Goal: Transaction & Acquisition: Purchase product/service

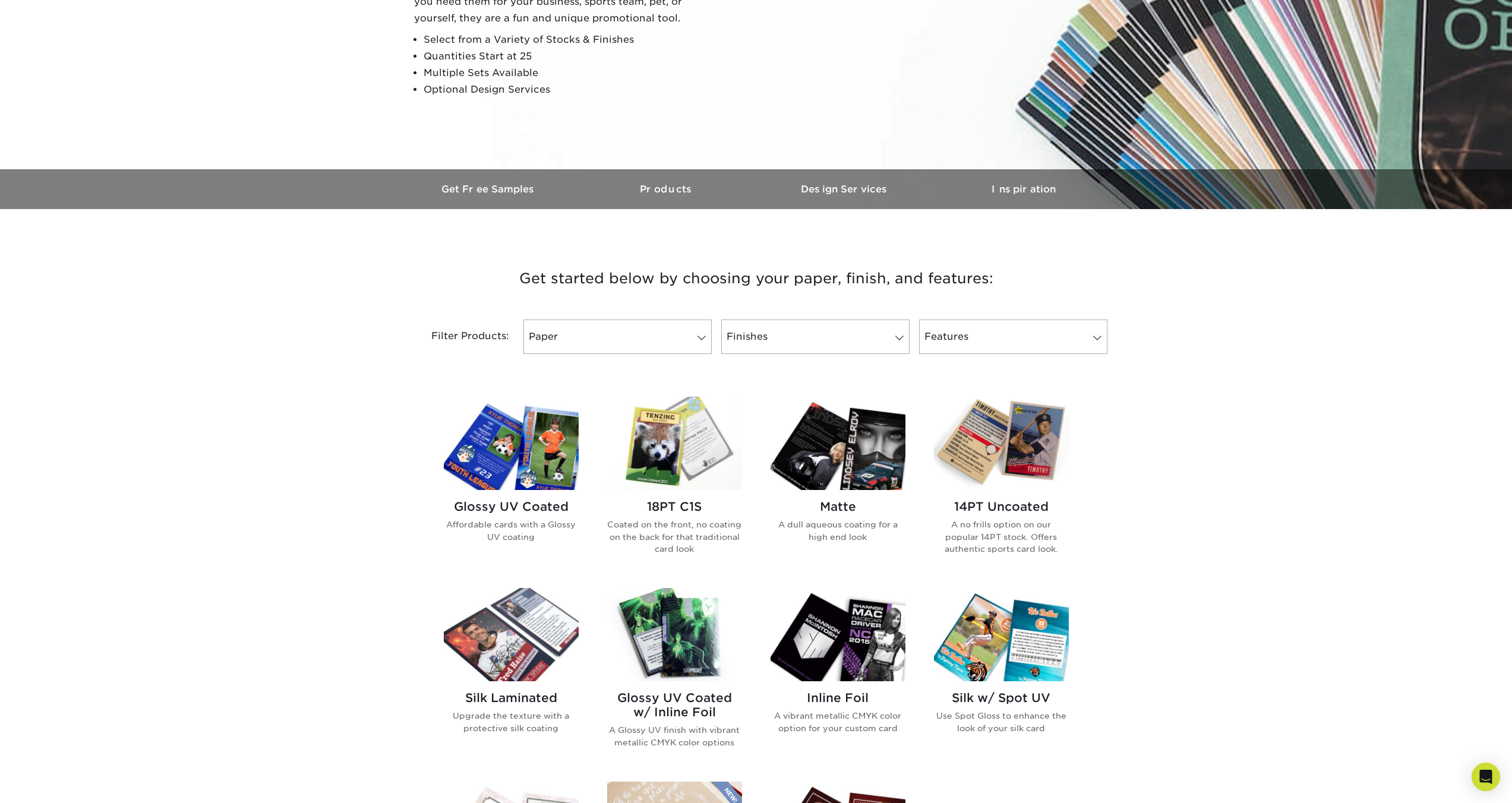
scroll to position [207, 0]
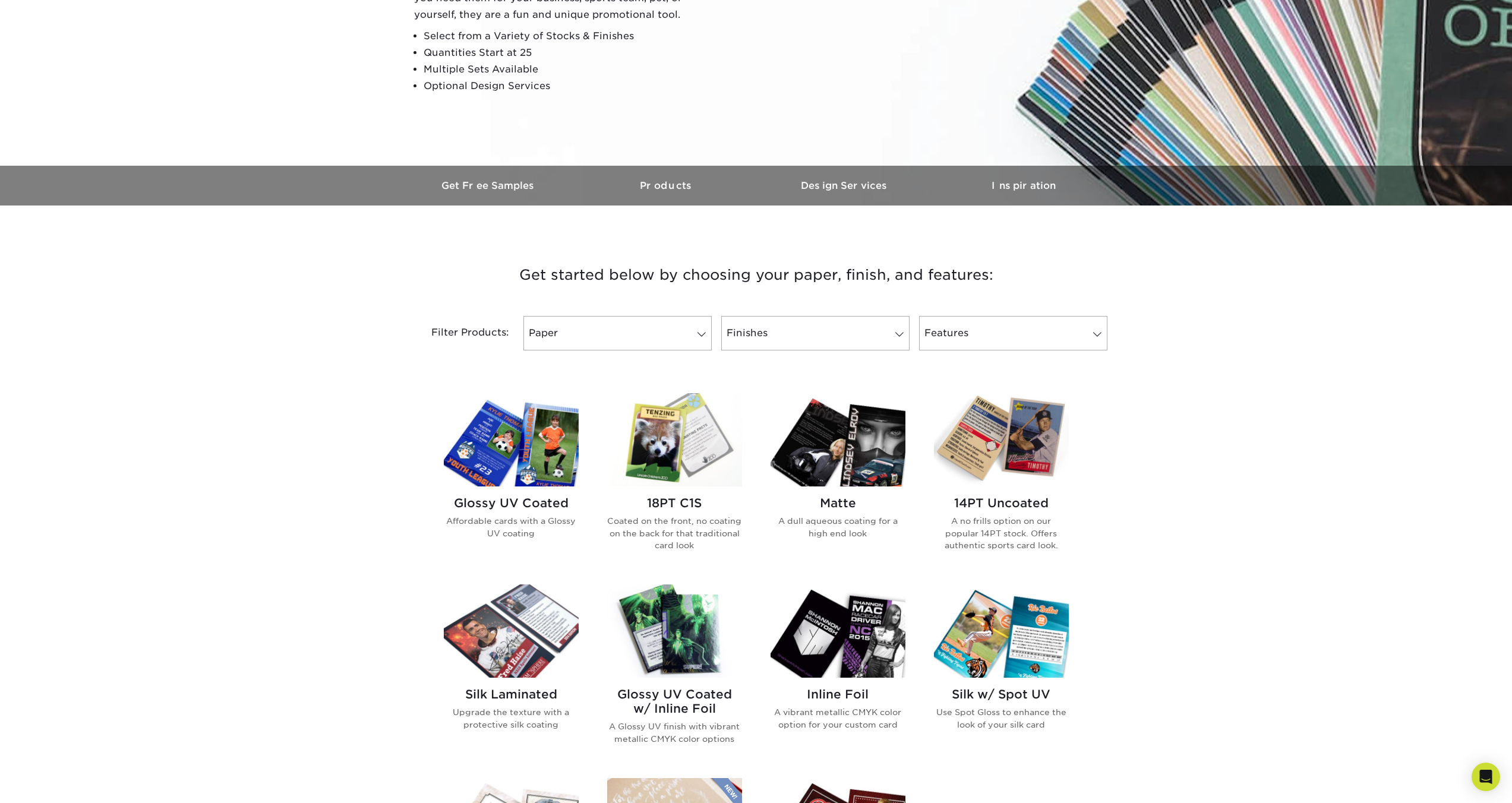
click at [836, 464] on img at bounding box center [837, 440] width 135 height 93
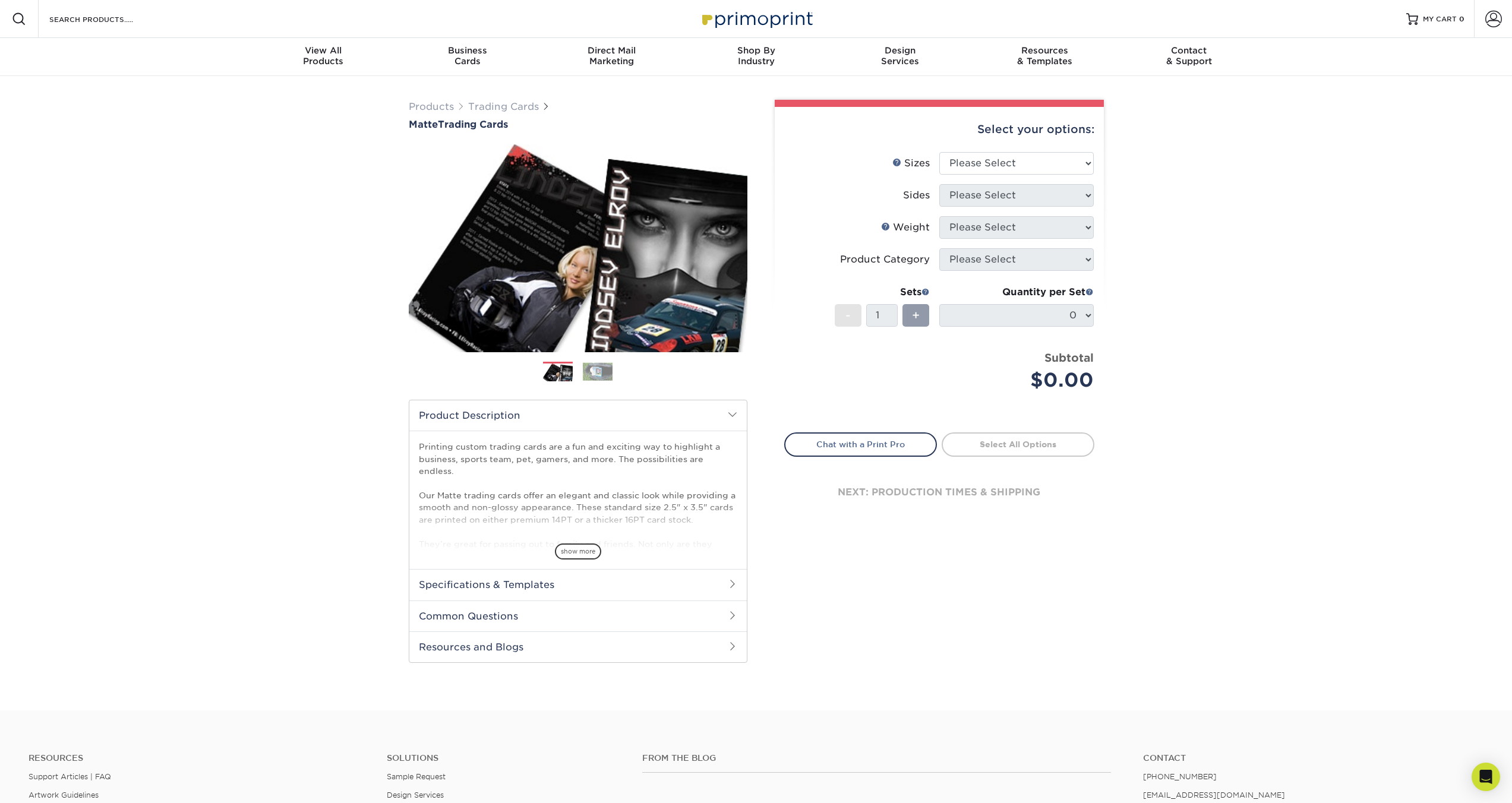
click at [601, 378] on img at bounding box center [597, 371] width 29 height 18
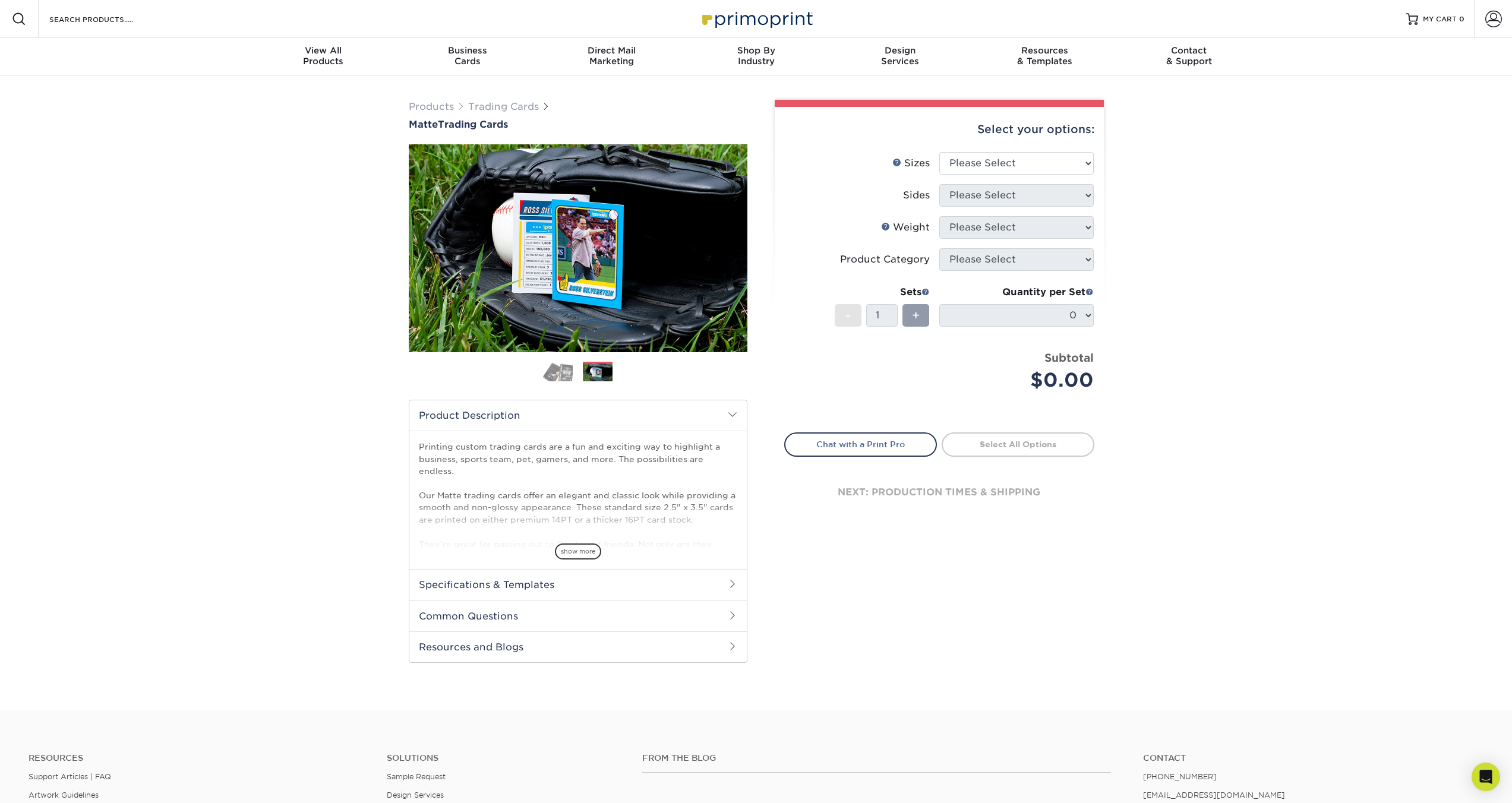
click at [562, 382] on ol at bounding box center [578, 376] width 339 height 29
click at [553, 378] on img at bounding box center [558, 371] width 29 height 21
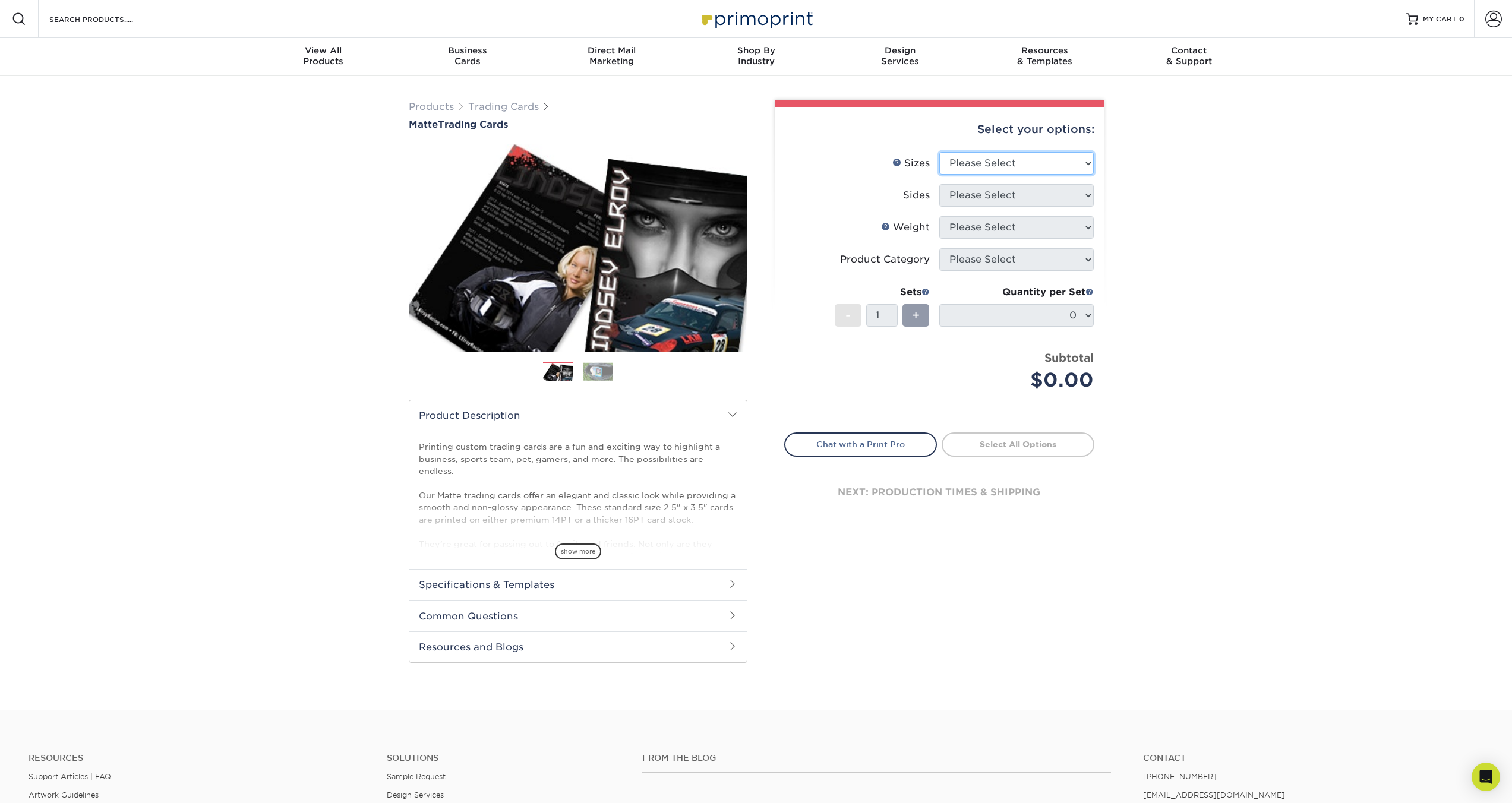
click at [1020, 167] on select "Please Select 2.5" x 3.5"" at bounding box center [1016, 163] width 155 height 22
select select "2.50x3.50"
click at [939, 152] on select "Please Select 2.5" x 3.5"" at bounding box center [1016, 163] width 155 height 22
click at [993, 190] on select "Please Select Print Both Sides Print Front Only" at bounding box center [1016, 195] width 155 height 22
select select "13abbda7-1d64-4f25-8bb2-c179b224825d"
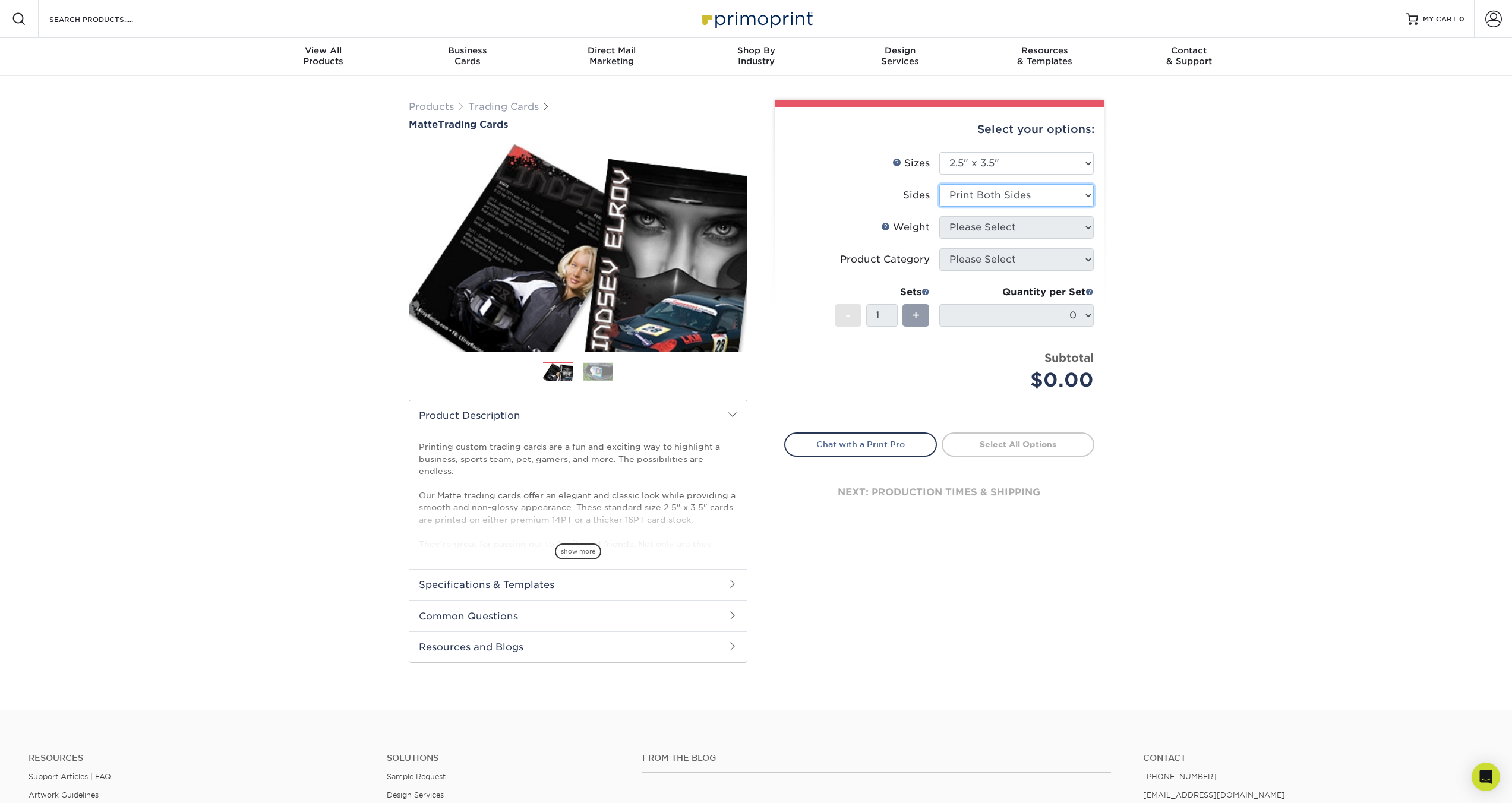
click at [939, 184] on select "Please Select Print Both Sides Print Front Only" at bounding box center [1016, 195] width 155 height 22
click at [986, 229] on select "Please Select 16PT 14PT" at bounding box center [1016, 227] width 155 height 22
select select "16PT"
click at [939, 216] on select "Please Select 16PT 14PT" at bounding box center [1016, 227] width 155 height 22
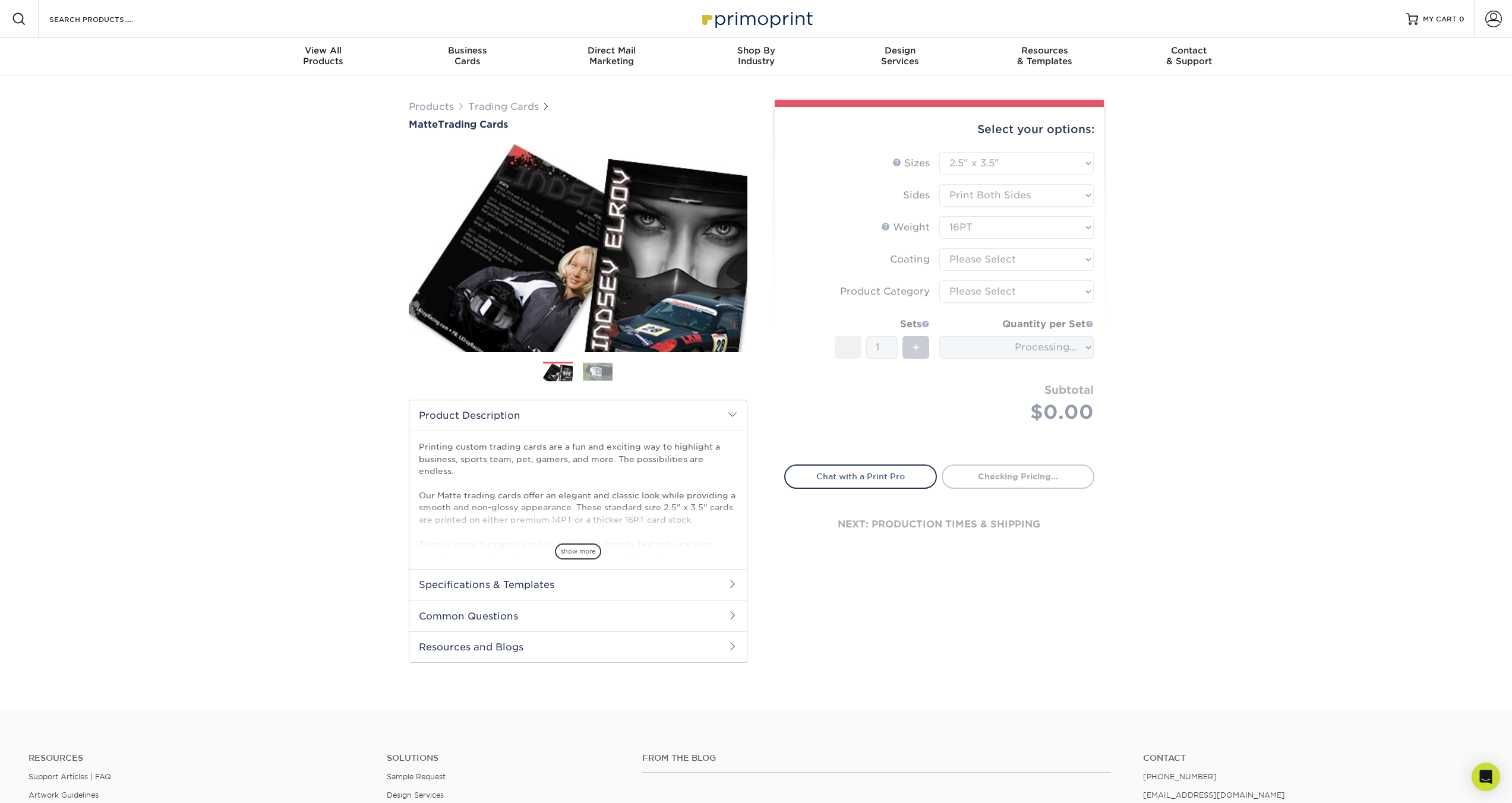
click at [984, 255] on form "Sizes Help Sizes Please Select 2.5" x 3.5" Sides Please Select 16PT - 1" at bounding box center [938, 301] width 310 height 299
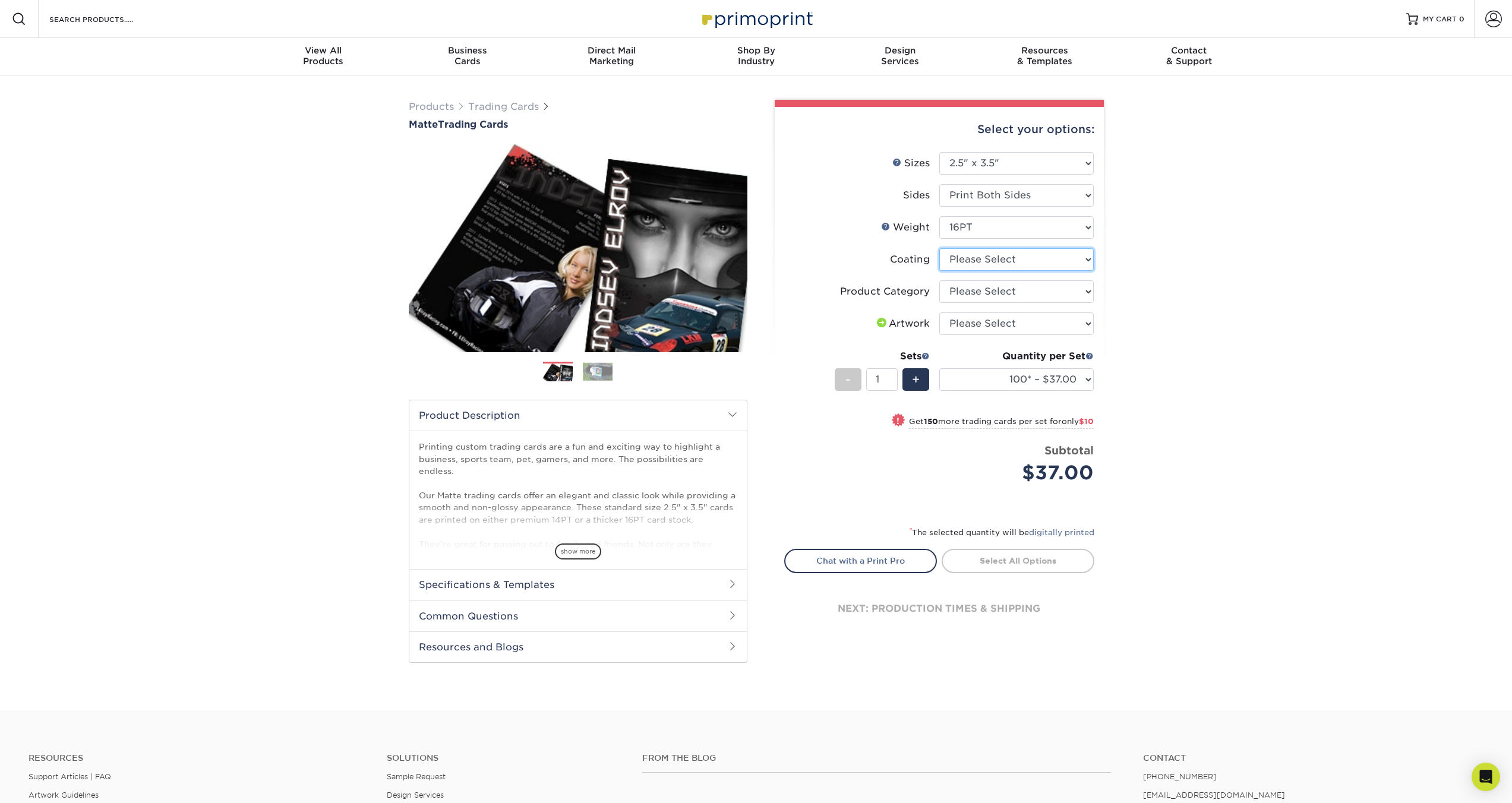
click at [1001, 263] on select at bounding box center [1016, 260] width 155 height 22
select select "121bb7b5-3b4d-429f-bd8d-bbf80e953313"
click at [939, 249] on select at bounding box center [1016, 260] width 155 height 22
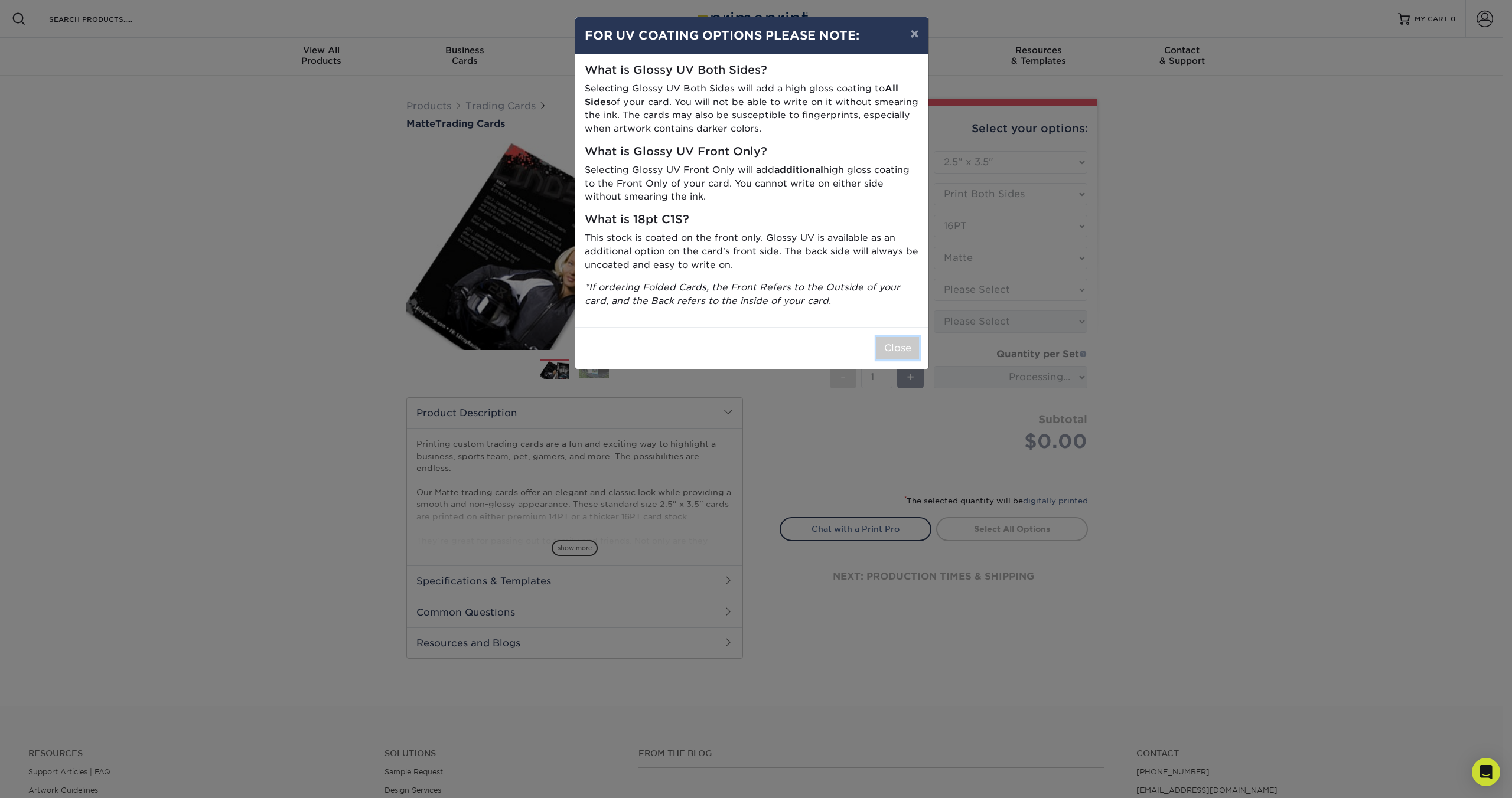
click at [895, 344] on button "Close" at bounding box center [898, 348] width 43 height 22
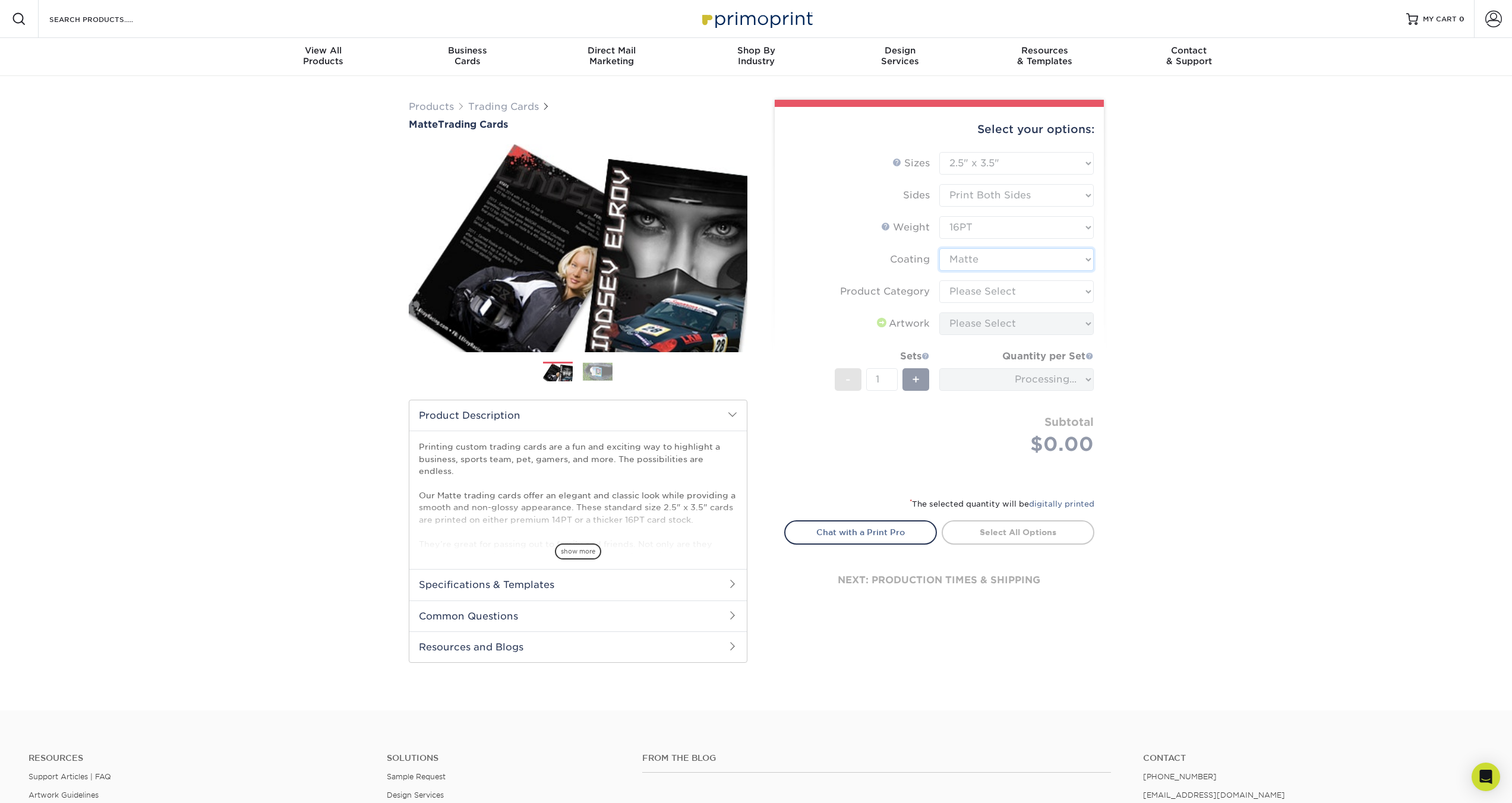
click at [997, 261] on select at bounding box center [1016, 260] width 155 height 22
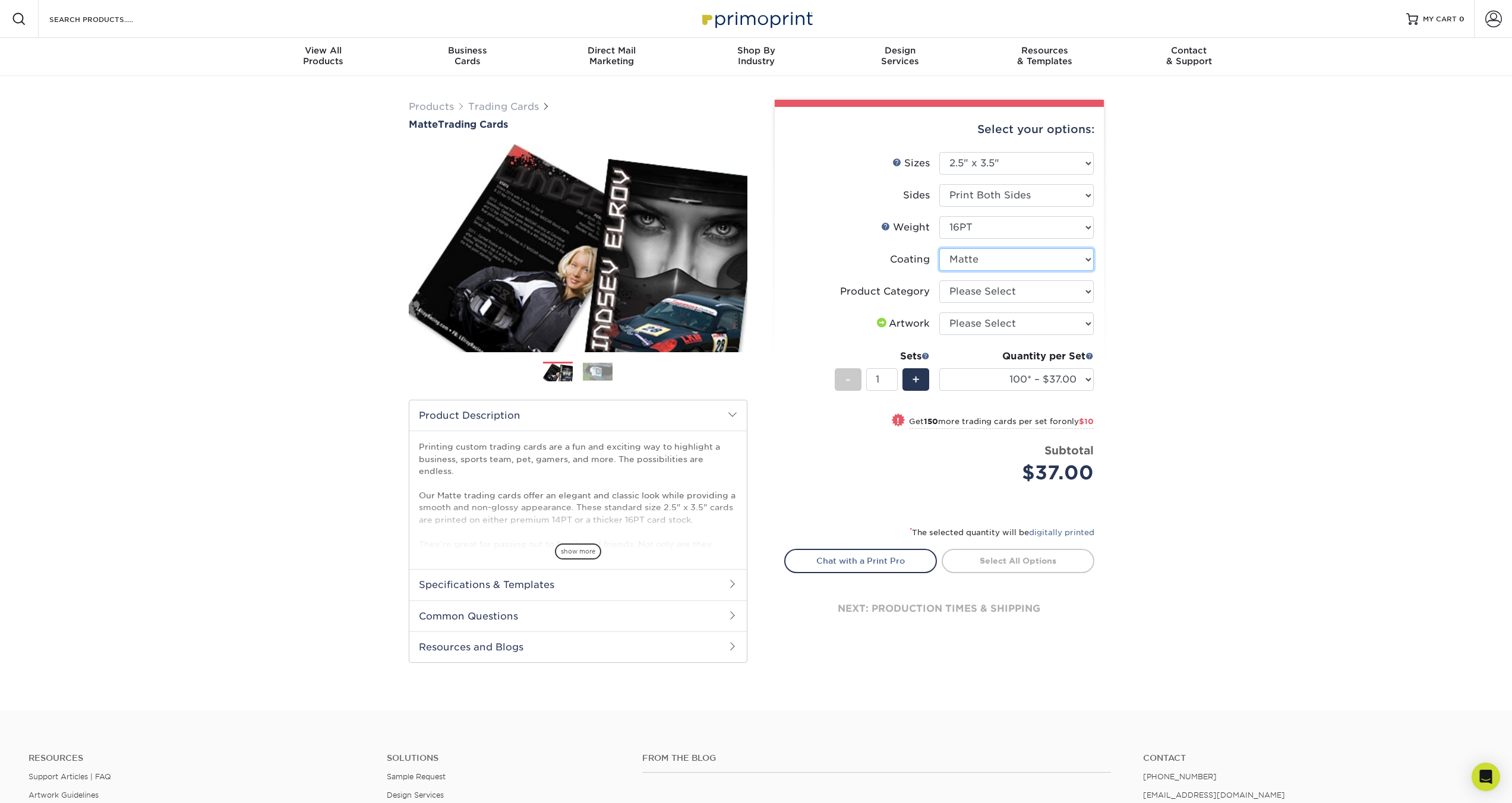
click at [939, 249] on select at bounding box center [1016, 260] width 155 height 22
click at [984, 284] on select "Please Select Trading Cards" at bounding box center [1016, 292] width 155 height 22
select select "c2f9bce9-36c2-409d-b101-c29d9d031e18"
click at [939, 280] on select "Please Select Trading Cards" at bounding box center [1016, 292] width 155 height 22
click at [983, 330] on select "Please Select I will upload files I need a design - $100" at bounding box center [1016, 323] width 155 height 22
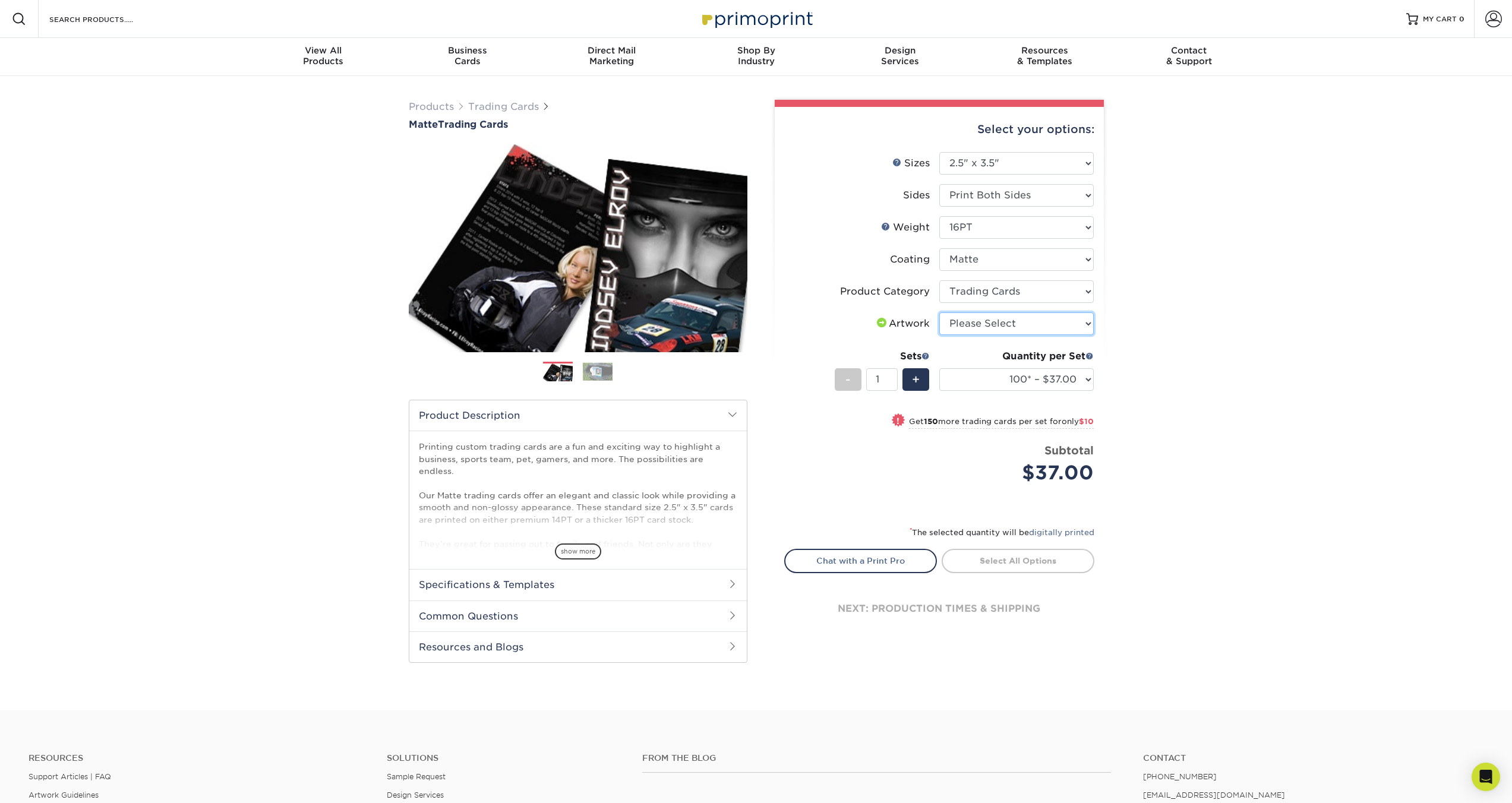
select select "upload"
click at [939, 312] on select "Please Select I will upload files I need a design - $100" at bounding box center [1016, 323] width 155 height 22
click at [990, 371] on select "100* – $37.00 250* – $47.00 500* – $58.00 1000 – $71.00 2500 – $141.00 5000 – $…" at bounding box center [1016, 379] width 155 height 22
click at [997, 377] on select "100* – $37.00 250* – $47.00 500* – $58.00 1000 – $71.00 2500 – $141.00 5000 – $…" at bounding box center [1016, 379] width 155 height 22
click at [939, 368] on select "100* – $37.00 250* – $47.00 500* – $58.00 1000 – $71.00 2500 – $141.00 5000 – $…" at bounding box center [1016, 379] width 155 height 22
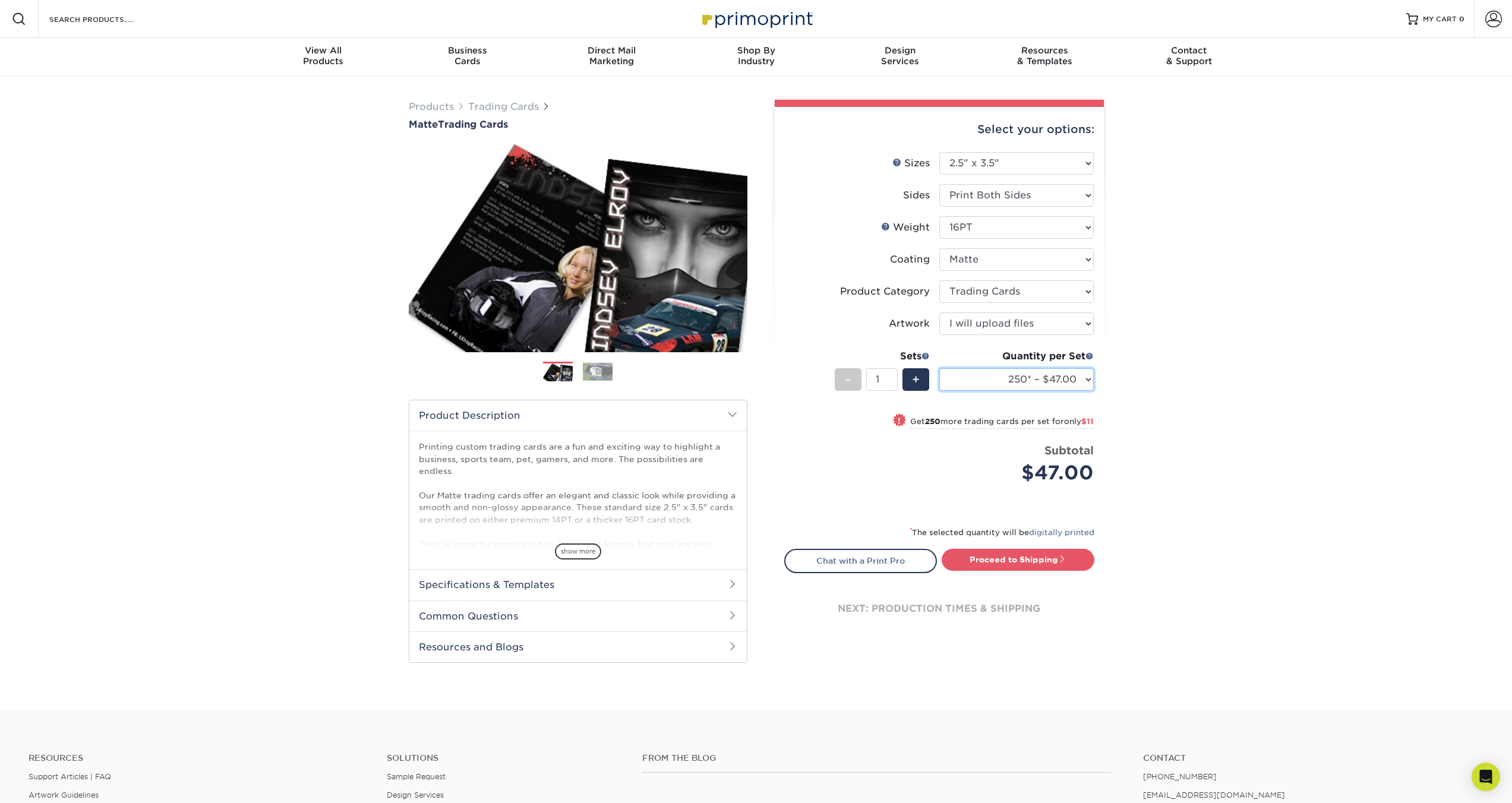
click at [1001, 385] on select "100* – $37.00 250* – $47.00 500* – $58.00 1000 – $71.00 2500 – $141.00 5000 – $…" at bounding box center [1016, 379] width 155 height 22
select select "100* – $37.00"
click at [939, 368] on select "100* – $37.00 250* – $47.00 500* – $58.00 1000 – $71.00 2500 – $141.00 5000 – $…" at bounding box center [1016, 379] width 155 height 22
click at [1169, 420] on div "Products Trading Cards Matte Trading Cards" at bounding box center [756, 393] width 1512 height 635
click at [1046, 566] on link "Proceed to Shipping" at bounding box center [1018, 559] width 153 height 22
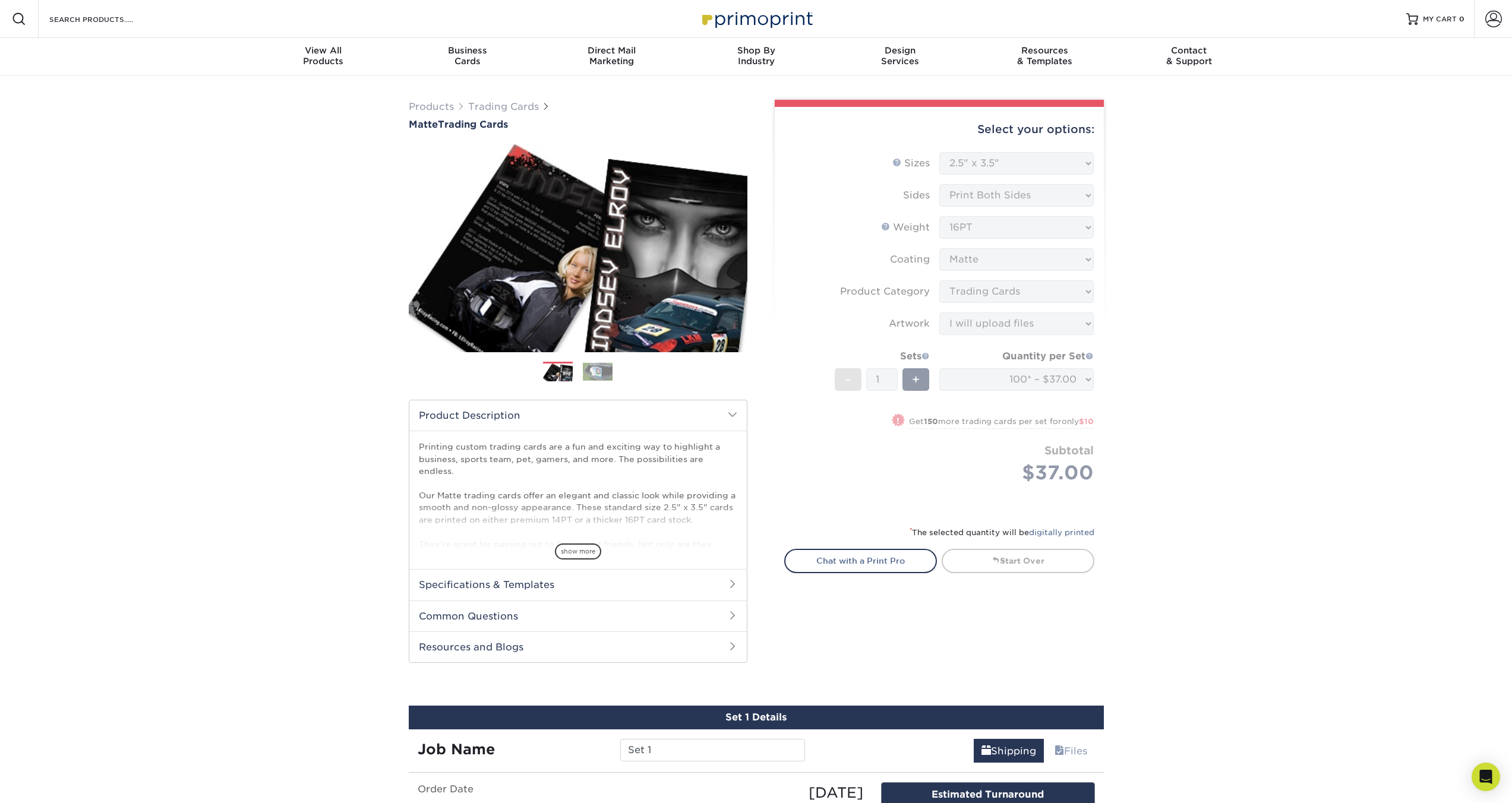
scroll to position [328, 0]
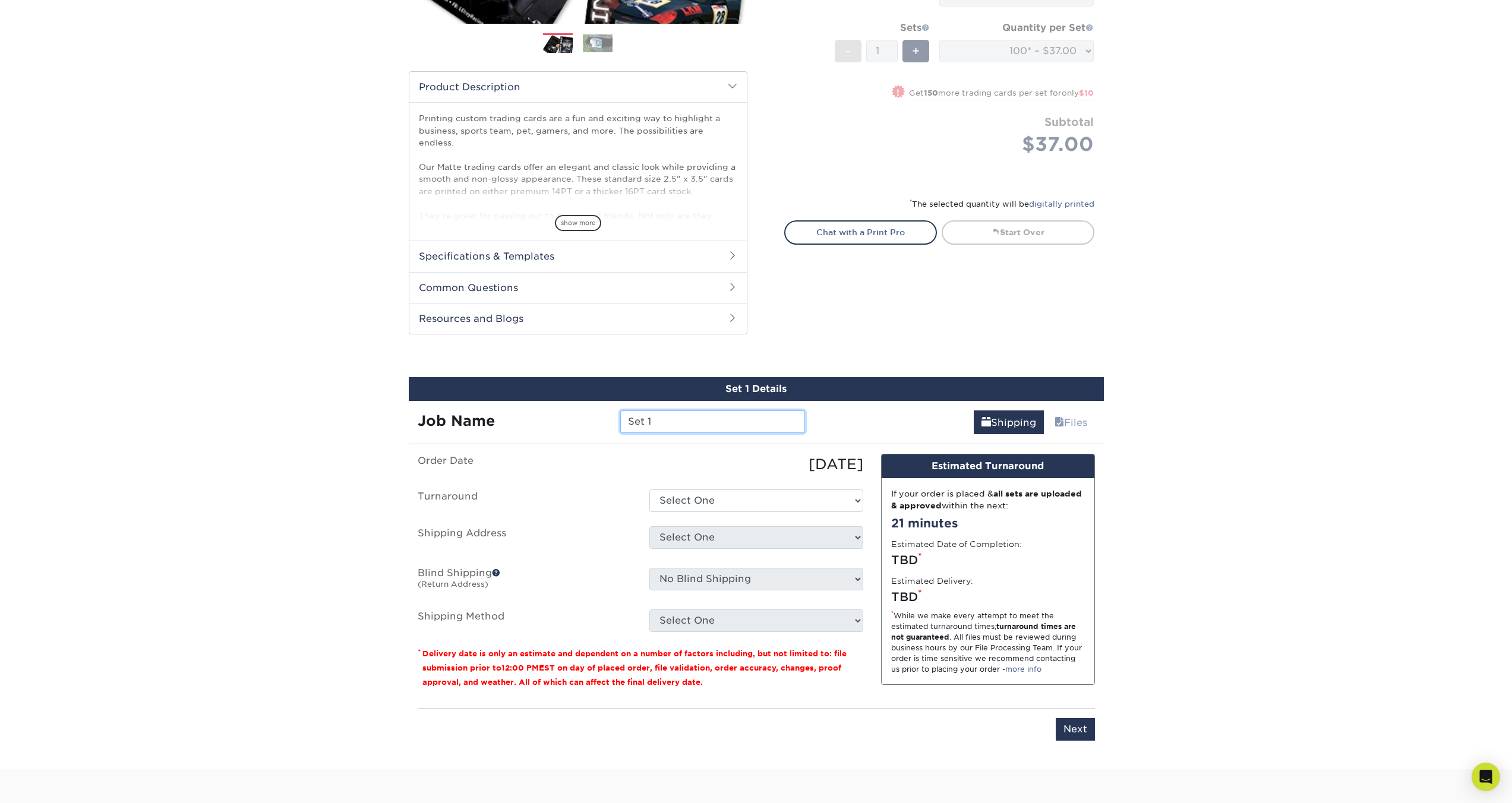
click at [681, 428] on input "Set 1" at bounding box center [713, 421] width 185 height 22
click at [681, 427] on input "Set 1" at bounding box center [713, 421] width 185 height 22
type input "[PERSON_NAME]"
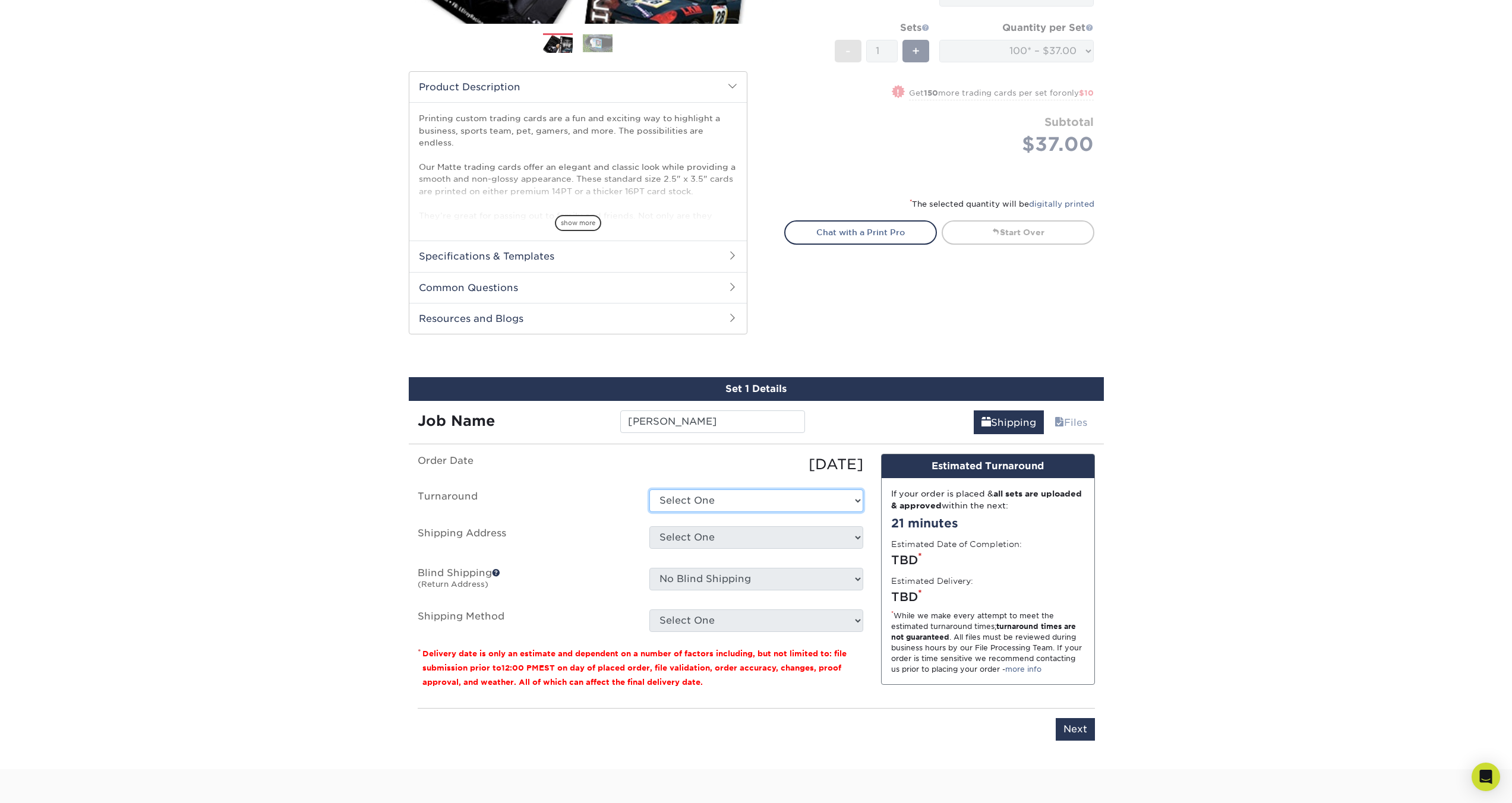
click at [723, 504] on select "Select One 2-4 Business Days 2 Day Next Business Day" at bounding box center [756, 501] width 213 height 22
select select "1f58305e-e1e2-4755-8b3f-6b8067891deb"
click at [649, 490] on select "Select One 2-4 Business Days 2 Day Next Business Day" at bounding box center [756, 501] width 213 height 22
click at [703, 541] on select "Select One + Add New Address - Login" at bounding box center [756, 538] width 213 height 22
select select "newaddress"
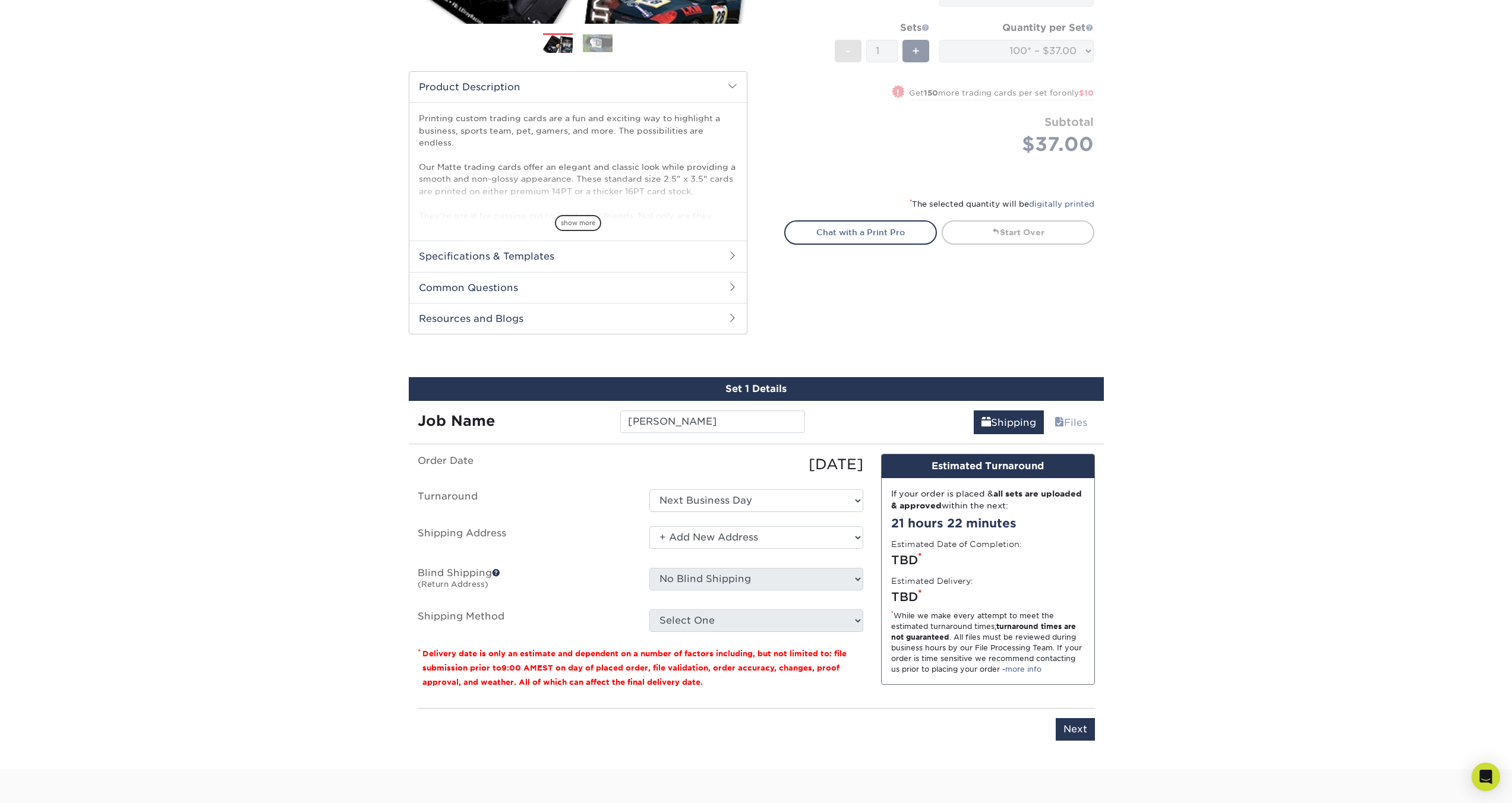
click at [649, 527] on select "Select One + Add New Address - Login" at bounding box center [756, 538] width 213 height 22
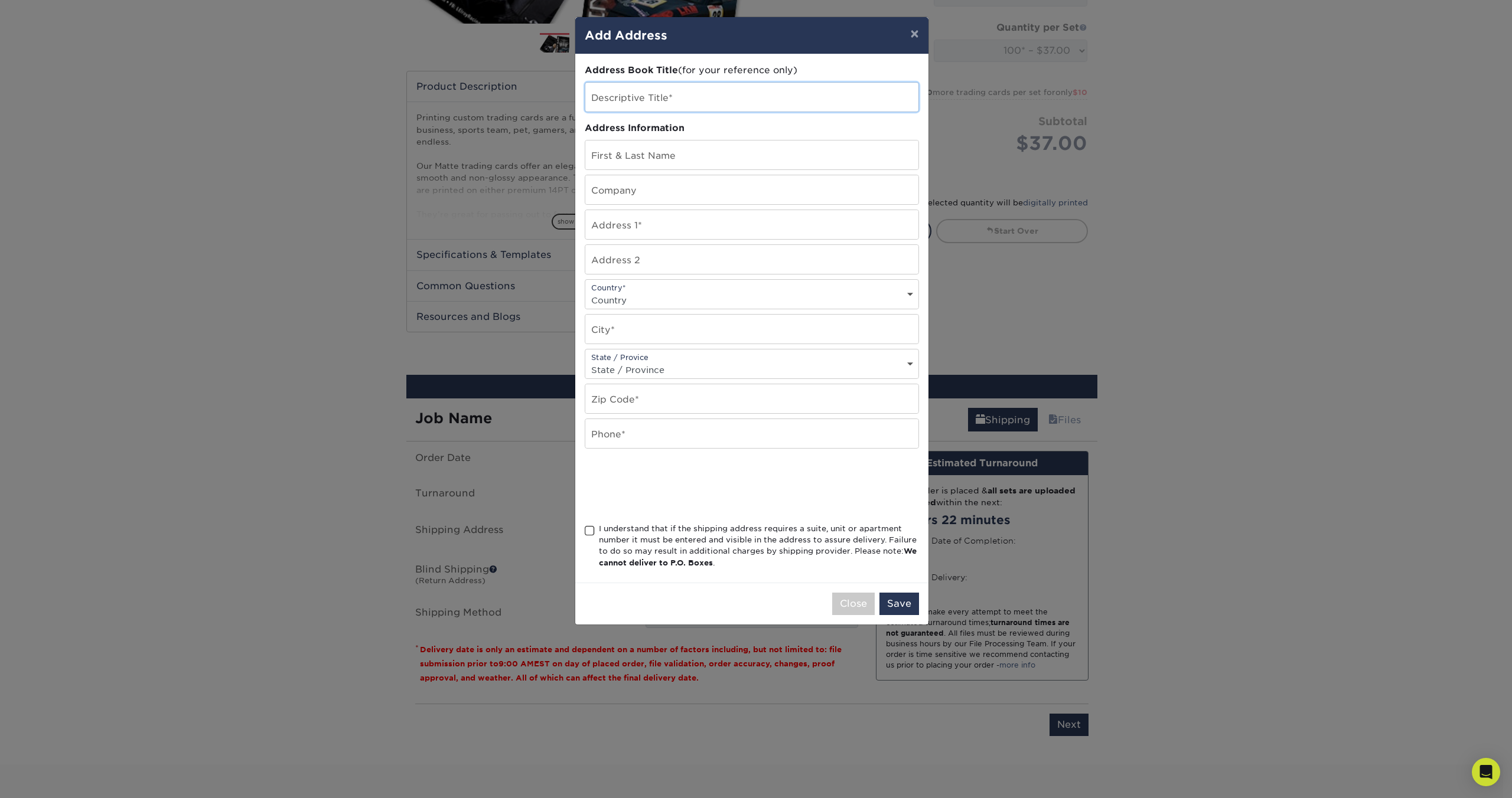
click at [665, 89] on input "text" at bounding box center [752, 97] width 333 height 29
type input "H"
type input "Stokesdale"
type input "[PERSON_NAME]"
type input "East Coast Comics"
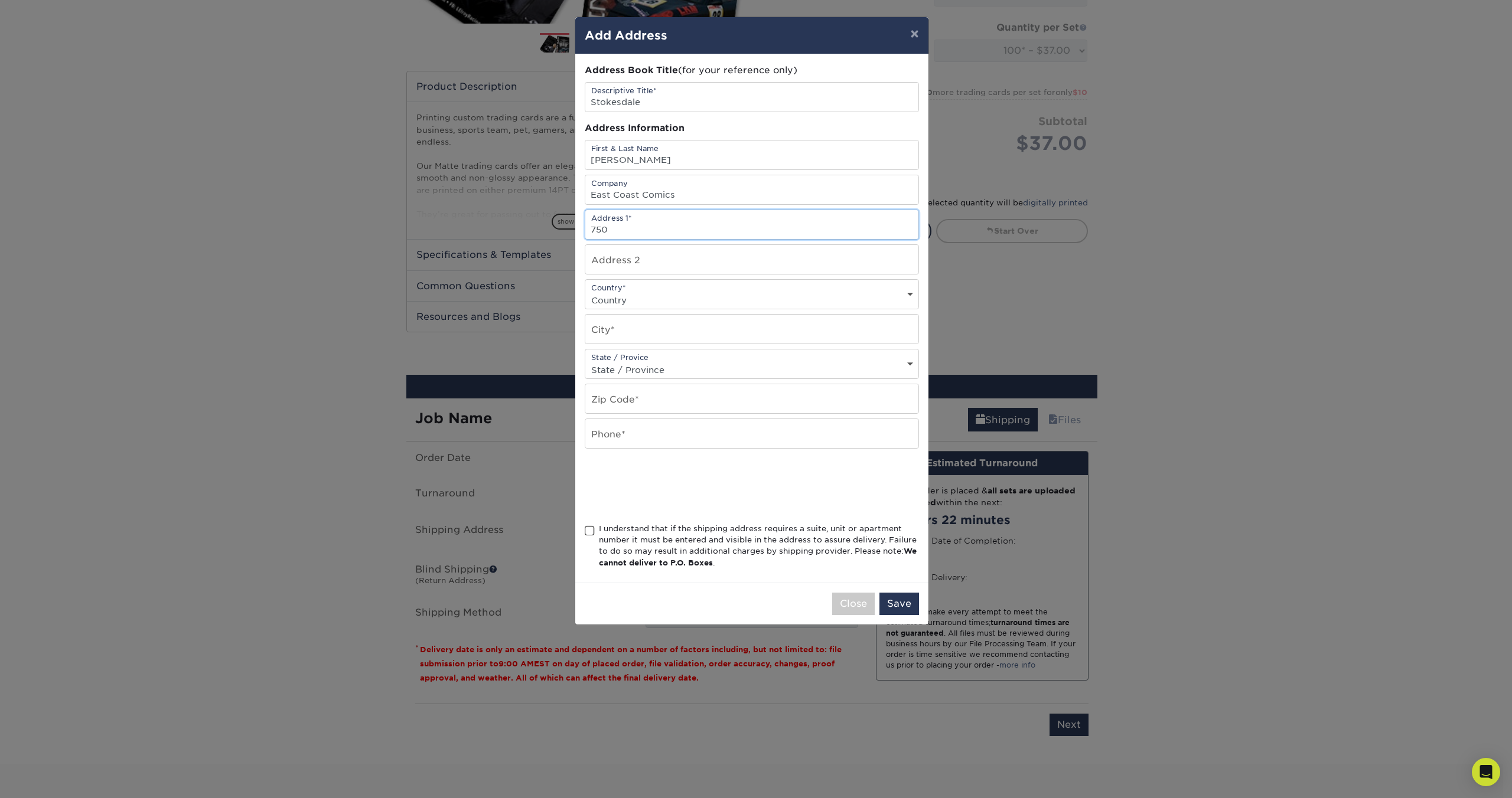
type input "[STREET_ADDRESS]"
select select "US"
type input "Stokesdale"
select select "NC"
type input "27357"
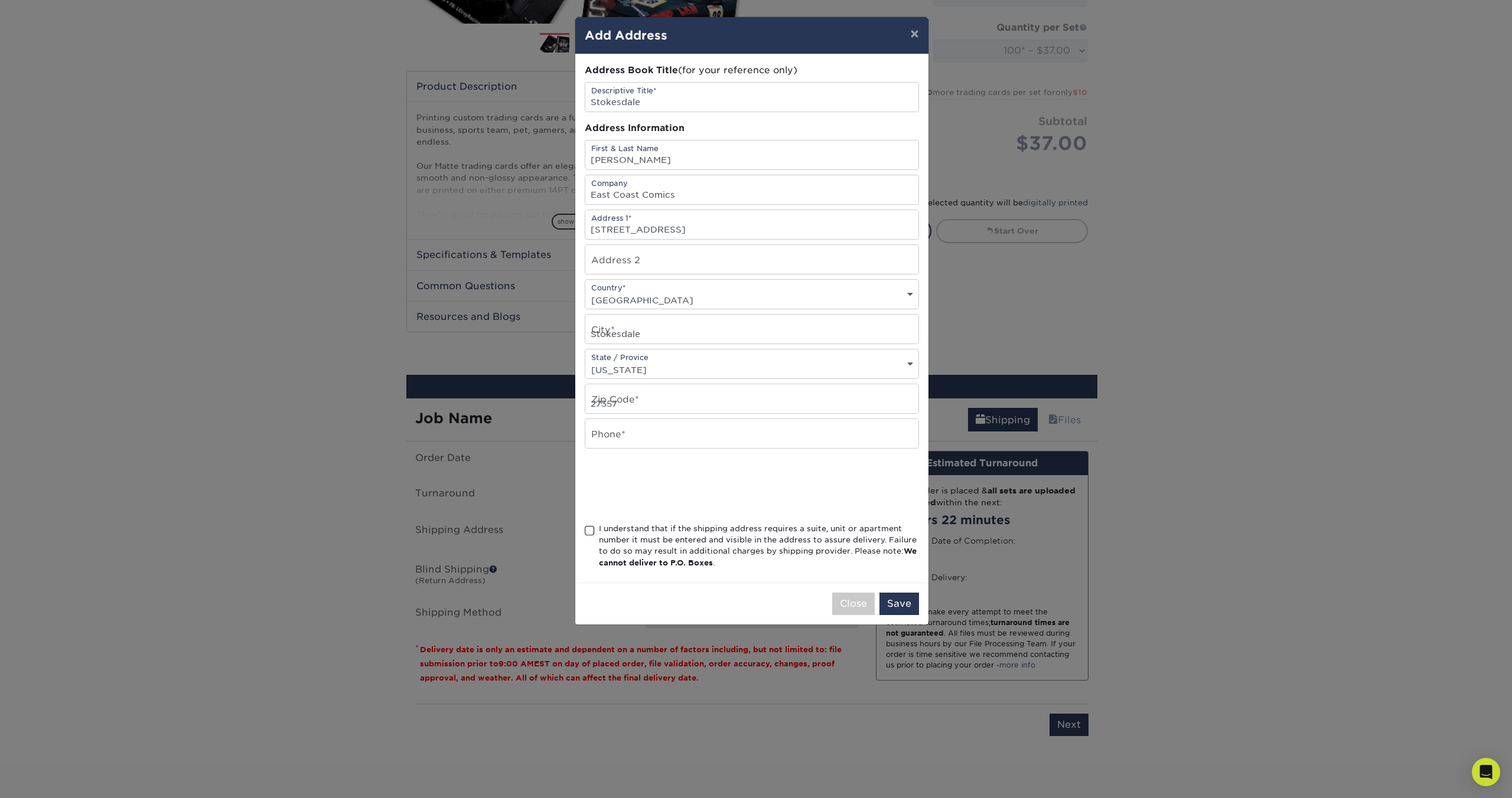
type input "9126606278"
click at [642, 530] on div "I understand that if the shipping address requires a suite, unit or apartment n…" at bounding box center [759, 546] width 320 height 46
click at [0, 0] on input "I understand that if the shipping address requires a suite, unit or apartment n…" at bounding box center [0, 0] width 0 height 0
click at [919, 605] on button "Save" at bounding box center [899, 604] width 40 height 22
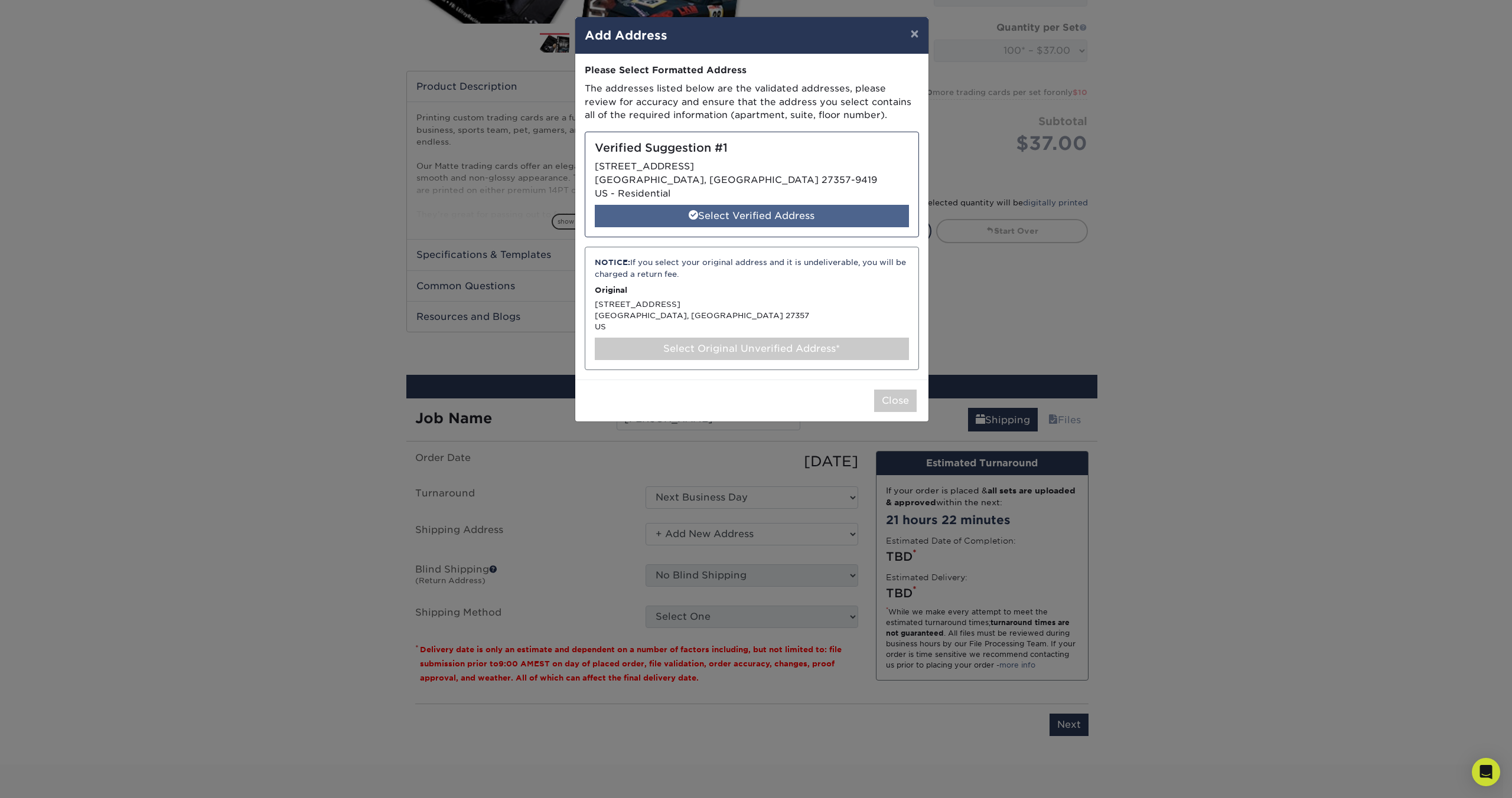
click at [790, 221] on div "Select Verified Address" at bounding box center [752, 216] width 314 height 22
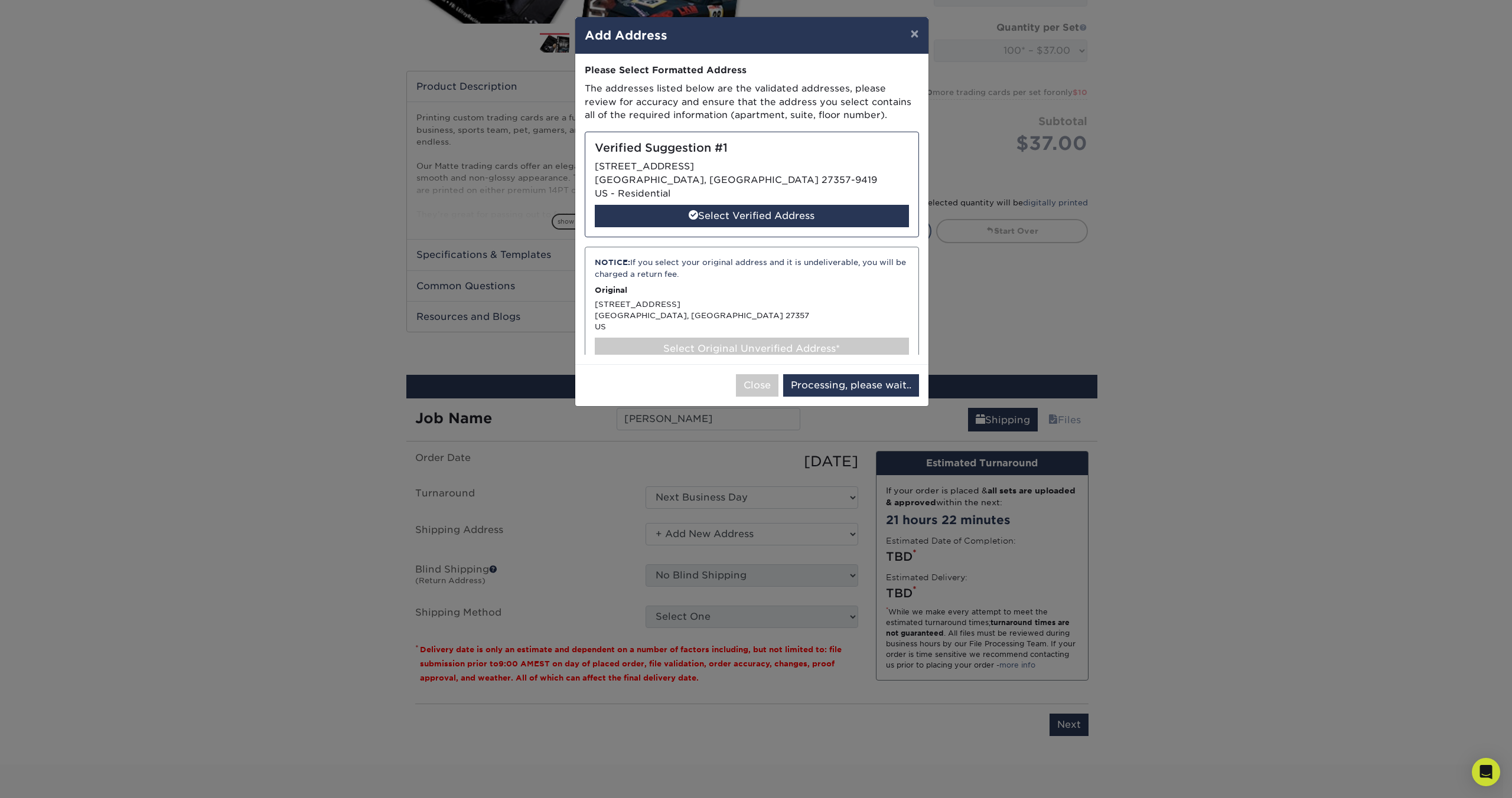
select select "286495"
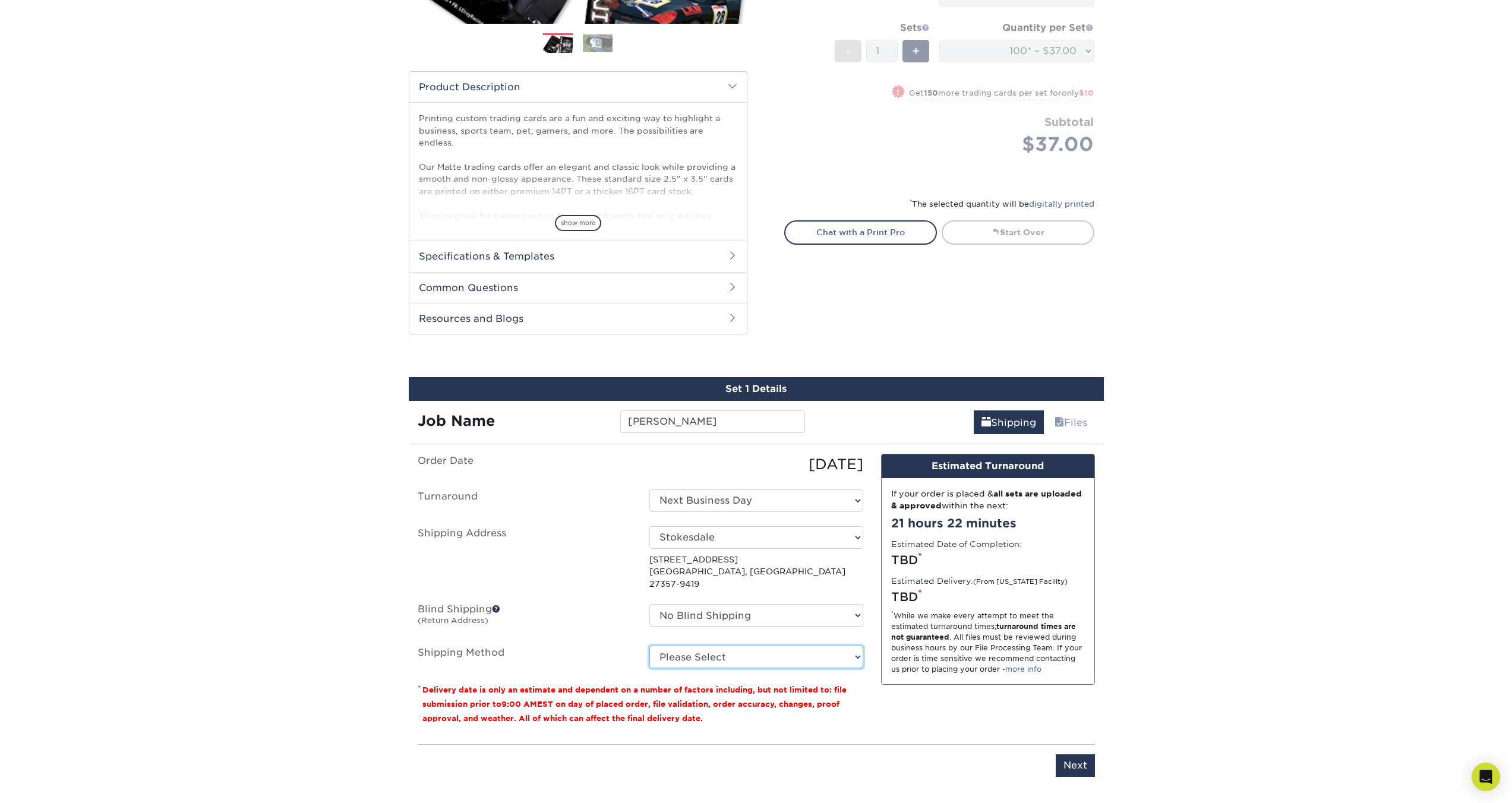
click at [778, 646] on select "Please Select 3 Day Shipping Service (+$22.70) 2 Day Air Shipping (+$23.17) Gro…" at bounding box center [756, 657] width 213 height 22
select select "13"
click at [649, 646] on select "Please Select 3 Day Shipping Service (+$22.70) 2 Day Air Shipping (+$23.17) Gro…" at bounding box center [756, 657] width 213 height 22
click at [848, 697] on p "* Delivery date is only an estimate and dependent on a number of factors includ…" at bounding box center [640, 704] width 445 height 43
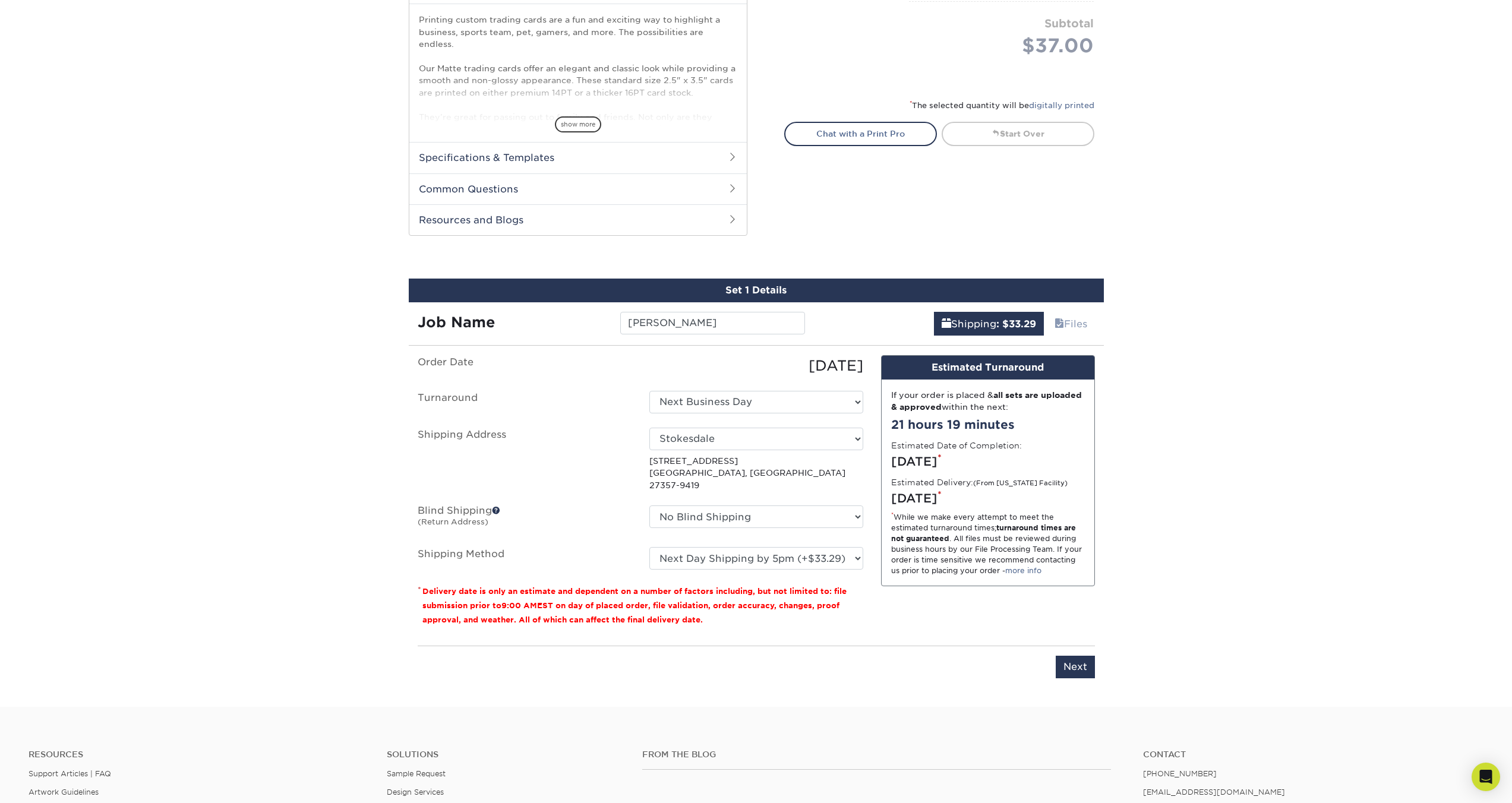
scroll to position [438, 0]
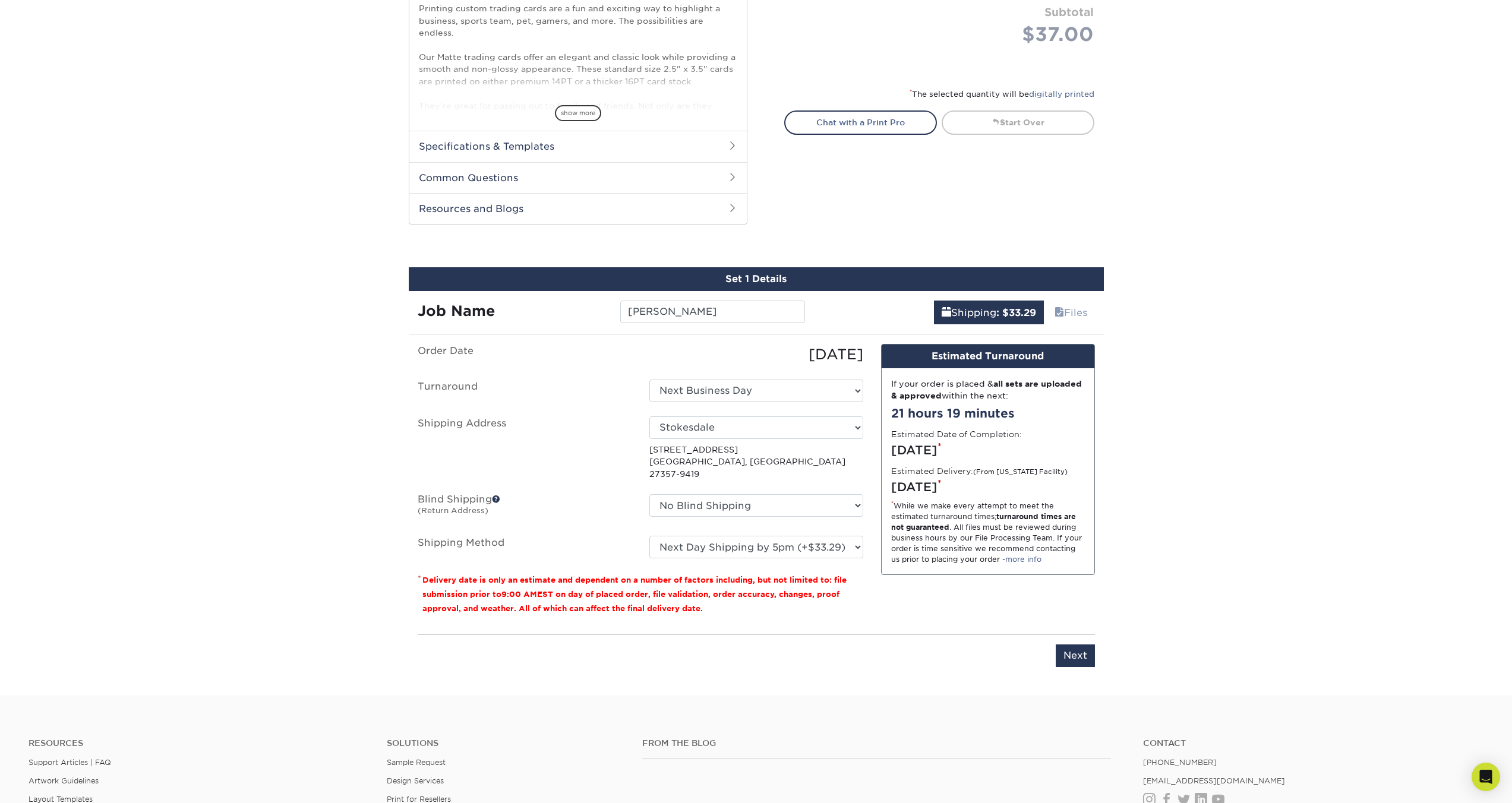
click at [1048, 646] on div "Please enter job name and select desired turnaround time, shipping address and …" at bounding box center [756, 651] width 677 height 33
click at [1061, 644] on input "Next" at bounding box center [1075, 656] width 39 height 22
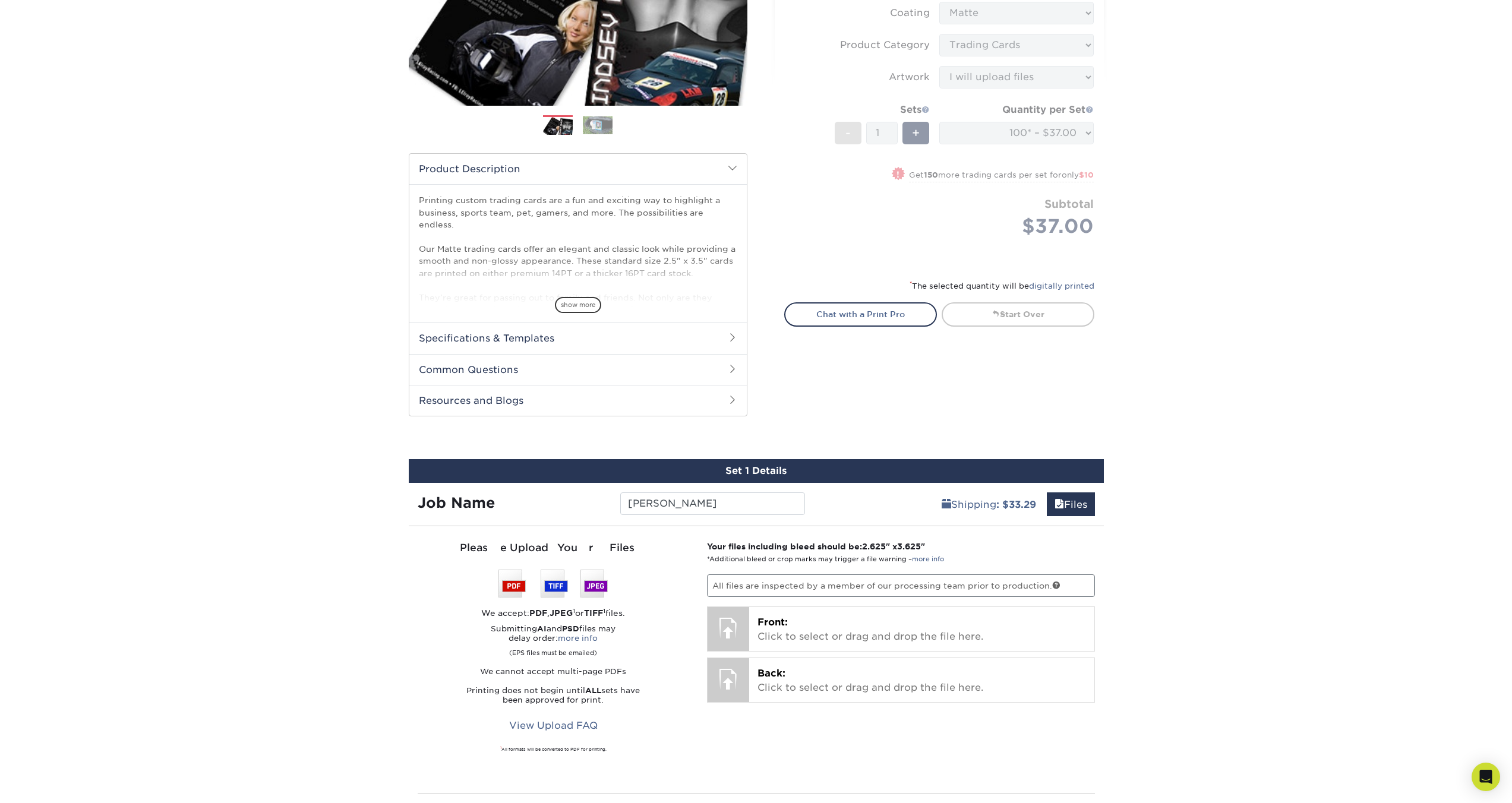
scroll to position [0, 0]
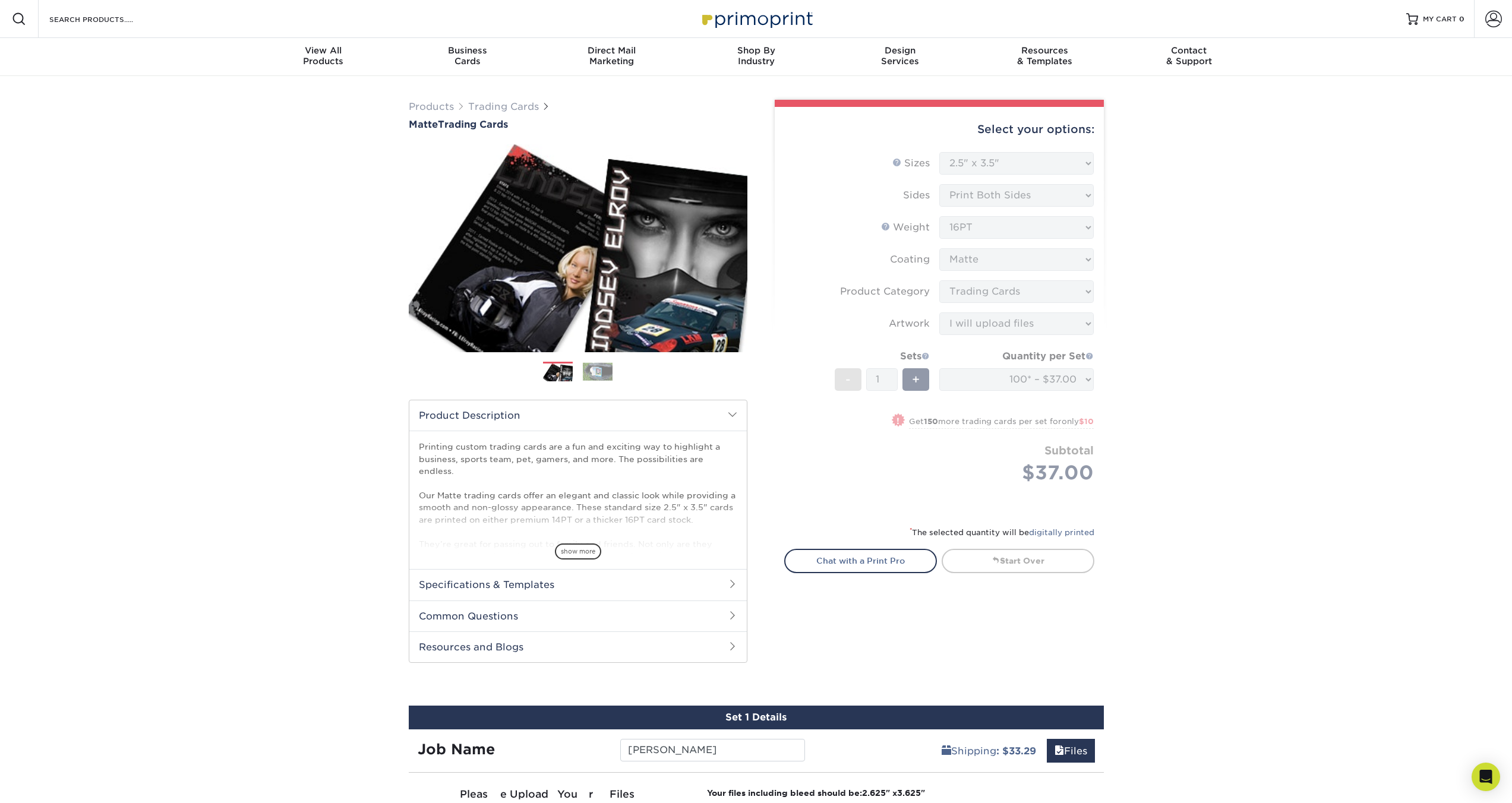
click at [611, 375] on img at bounding box center [597, 371] width 29 height 18
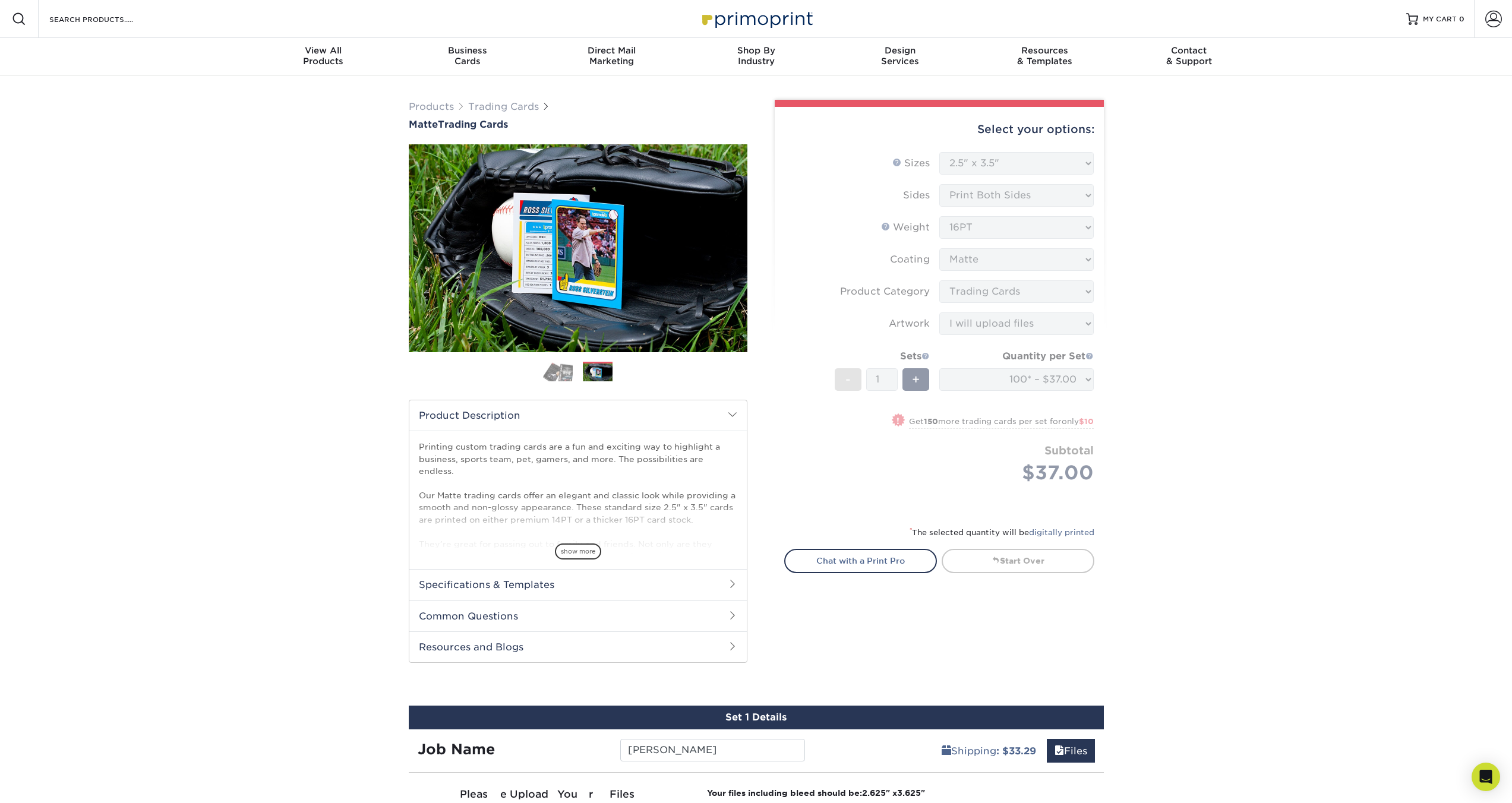
click at [557, 378] on img at bounding box center [558, 371] width 29 height 21
